Goal: Task Accomplishment & Management: Manage account settings

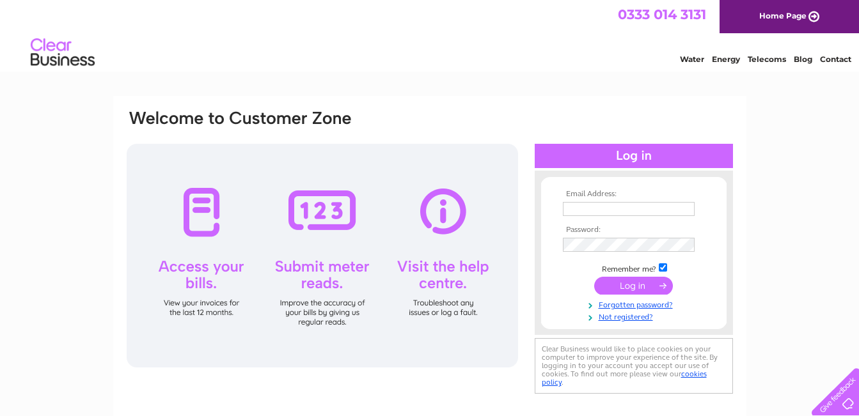
type input "[PERSON_NAME][EMAIL_ADDRESS][DOMAIN_NAME]"
click at [631, 286] on input "submit" at bounding box center [633, 286] width 79 height 18
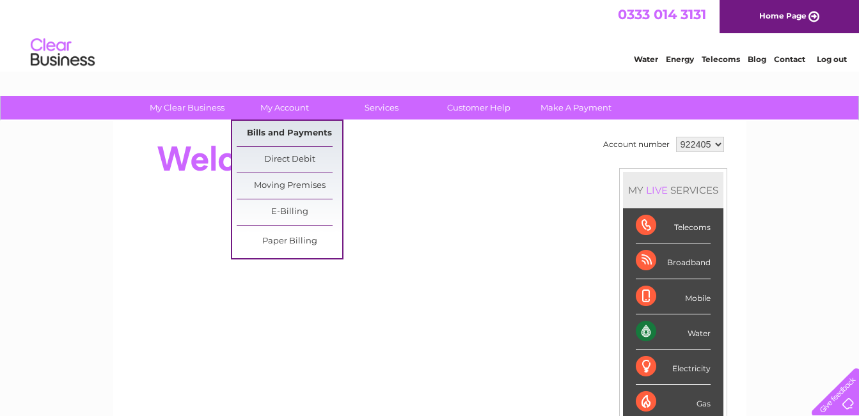
click at [277, 129] on link "Bills and Payments" at bounding box center [289, 134] width 105 height 26
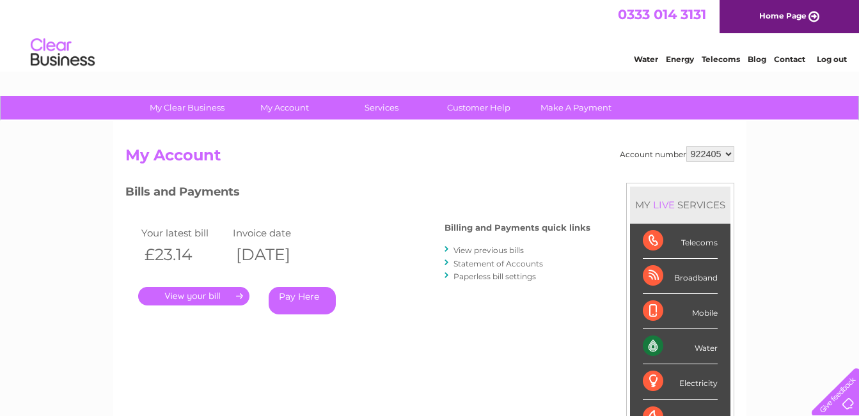
click at [217, 295] on link "." at bounding box center [193, 296] width 111 height 19
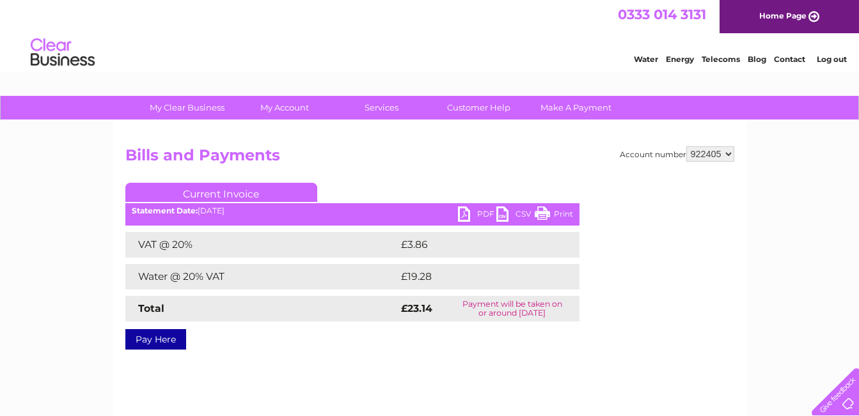
click at [484, 212] on link "PDF" at bounding box center [477, 216] width 38 height 19
click at [838, 60] on link "Log out" at bounding box center [831, 59] width 30 height 10
